Goal: Find specific page/section

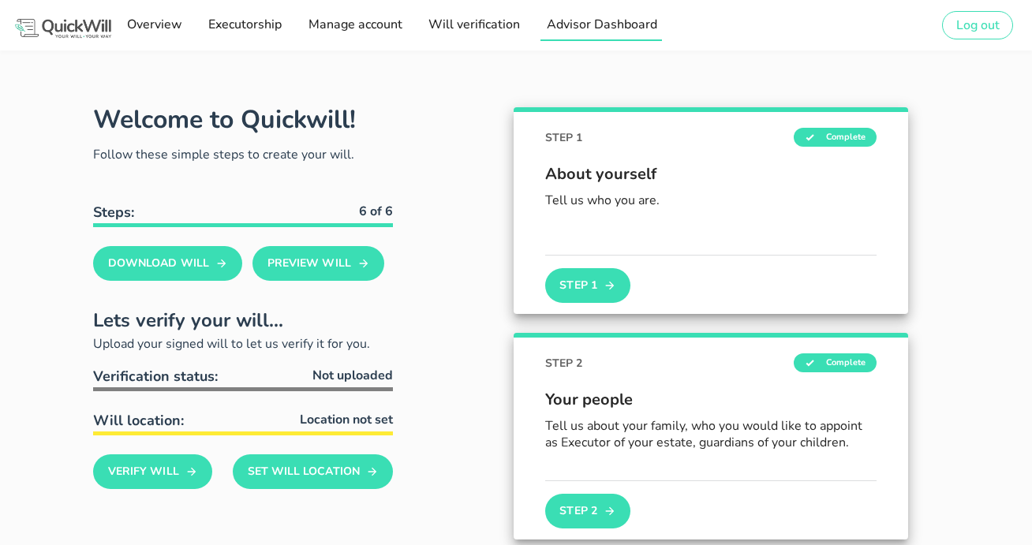
click at [638, 28] on span "Advisor Dashboard" at bounding box center [600, 24] width 111 height 17
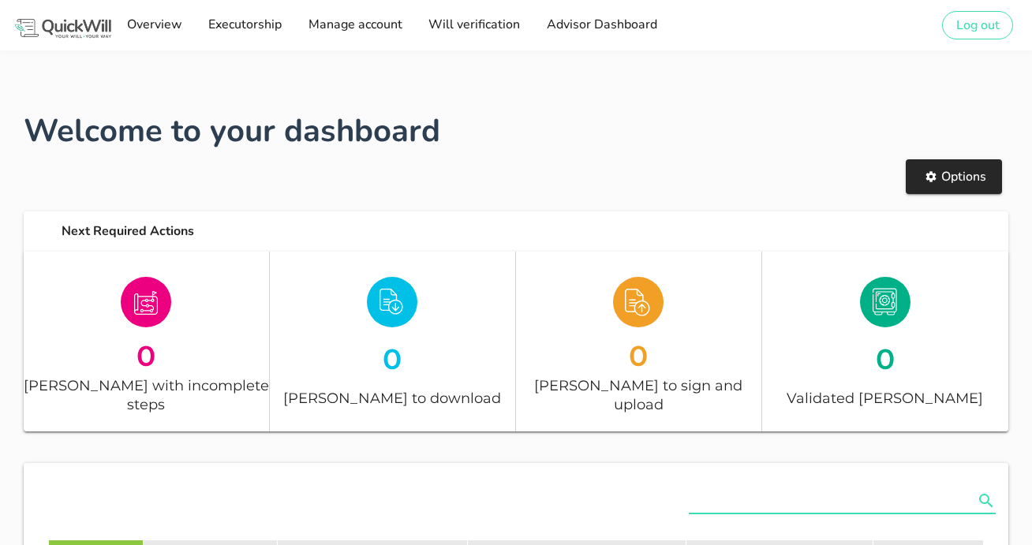
click at [721, 489] on input "text" at bounding box center [831, 501] width 285 height 25
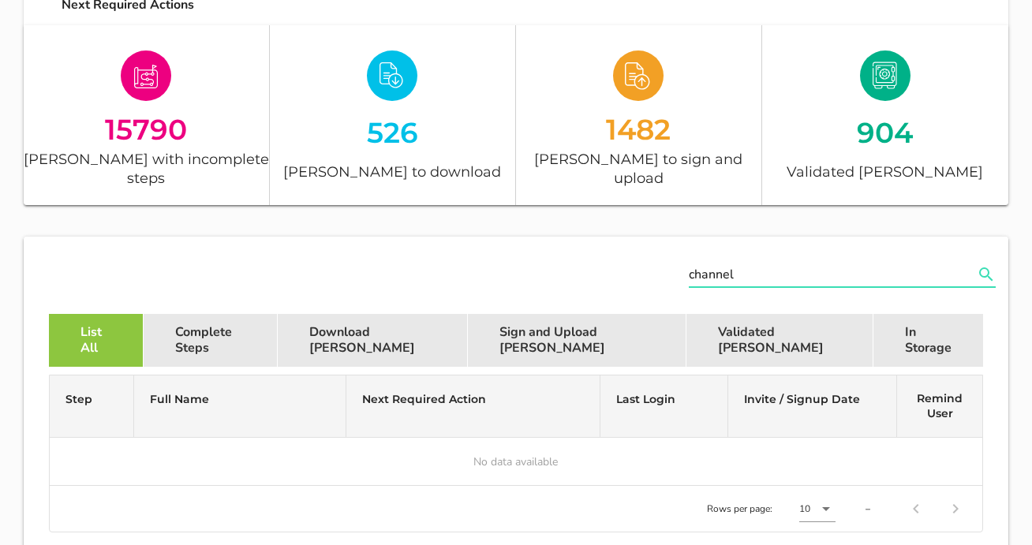
scroll to position [204, 0]
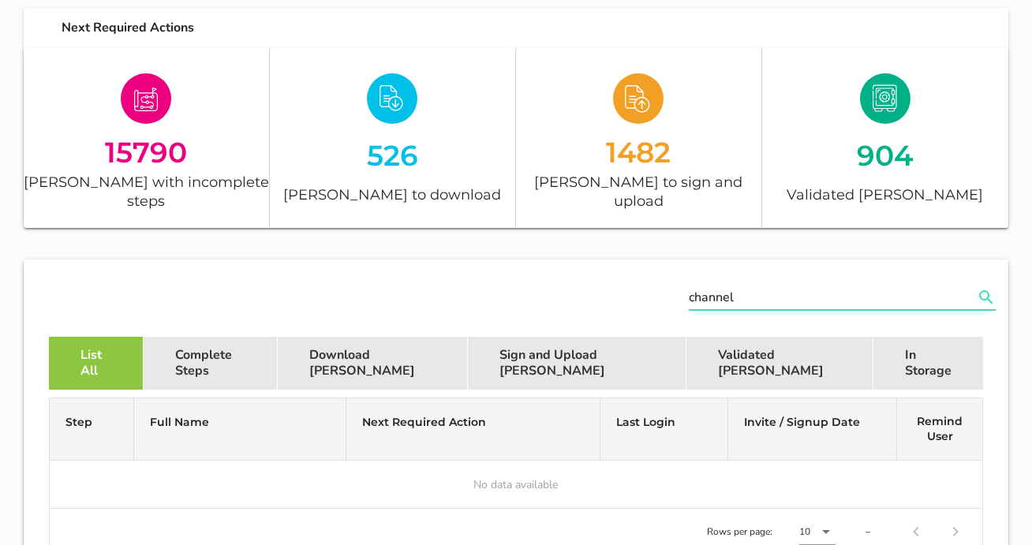
click at [767, 285] on input "channel" at bounding box center [831, 297] width 285 height 25
click at [742, 285] on input "channel" at bounding box center [831, 297] width 285 height 25
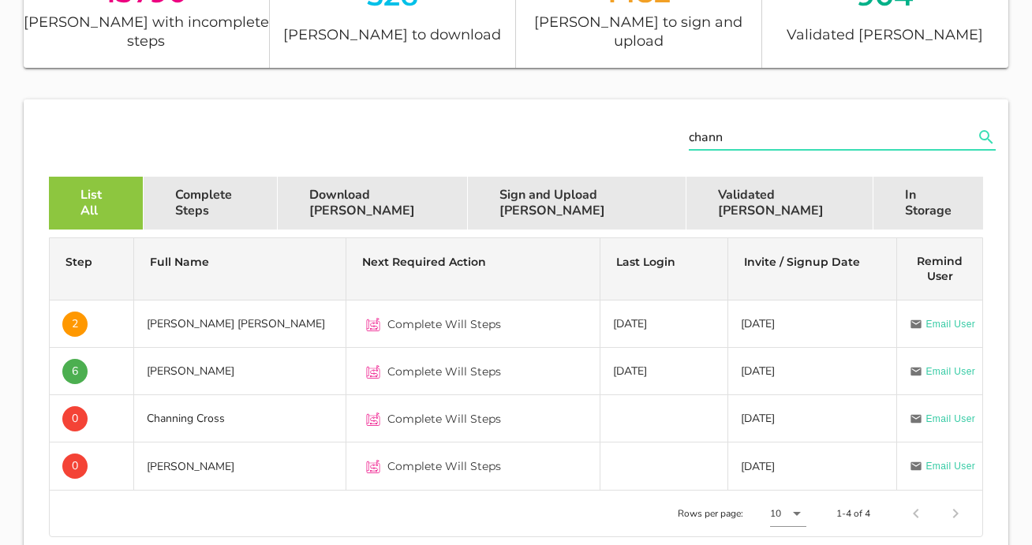
scroll to position [458, 0]
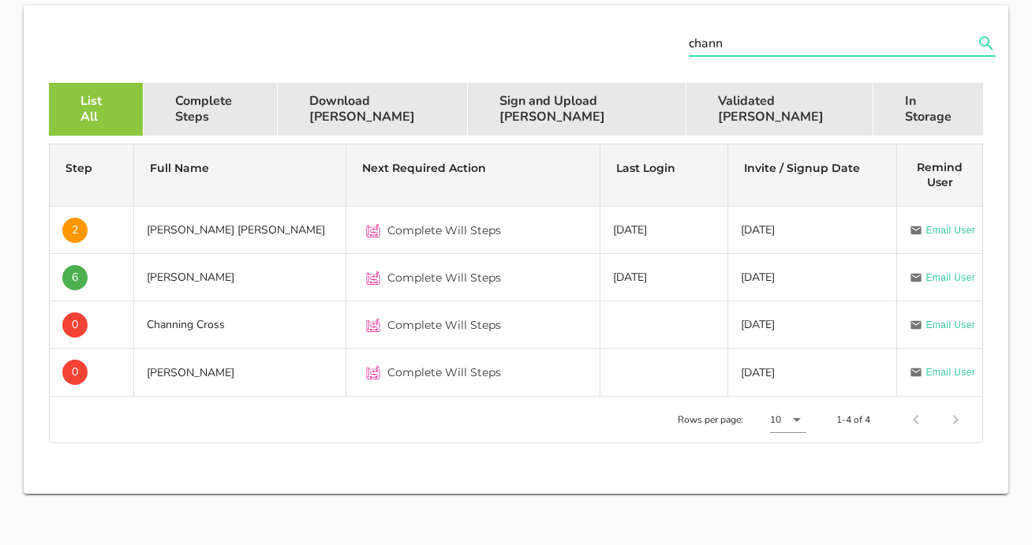
type input "chann"
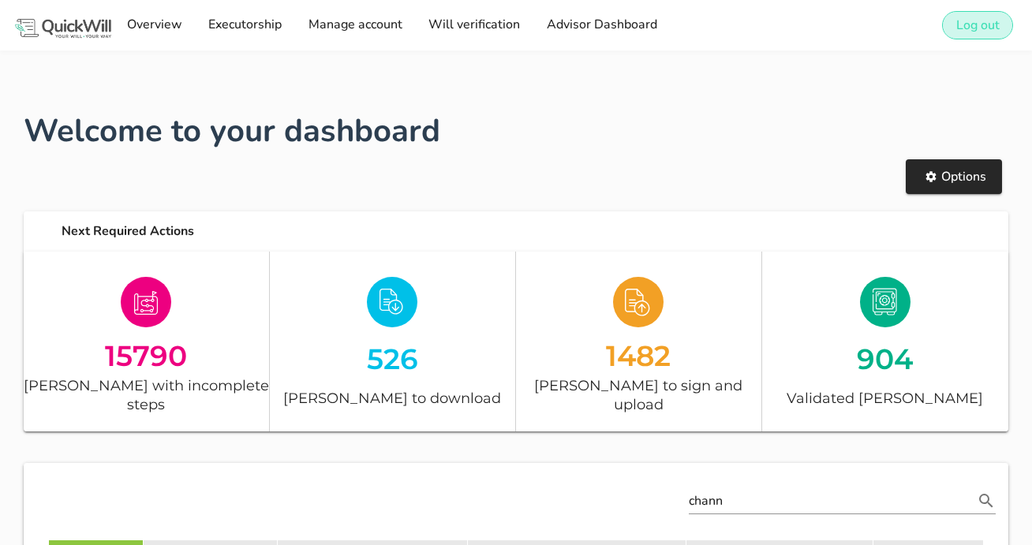
click at [974, 29] on span "Log out" at bounding box center [978, 25] width 44 height 17
